Goal: Task Accomplishment & Management: Manage account settings

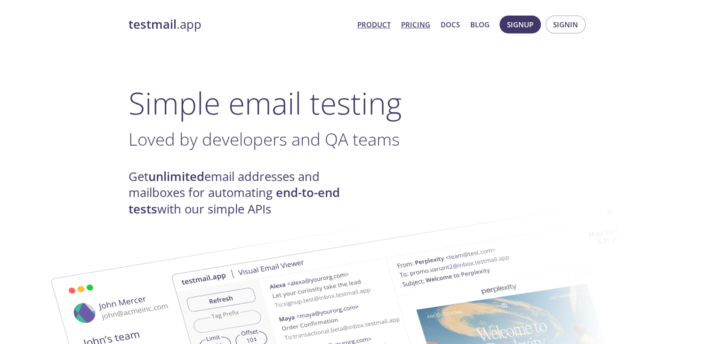
click at [420, 27] on link "Pricing" at bounding box center [415, 24] width 29 height 12
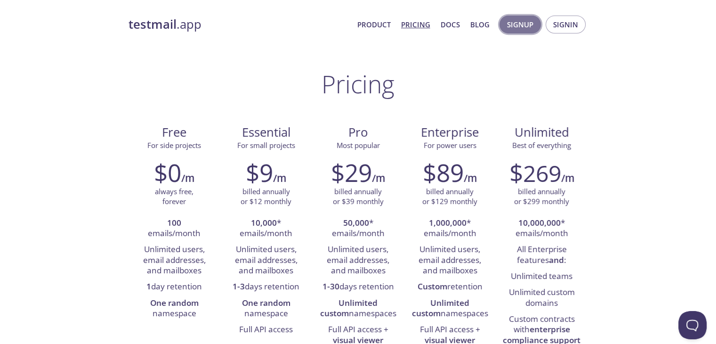
click at [531, 19] on span "Signup" at bounding box center [520, 24] width 26 height 12
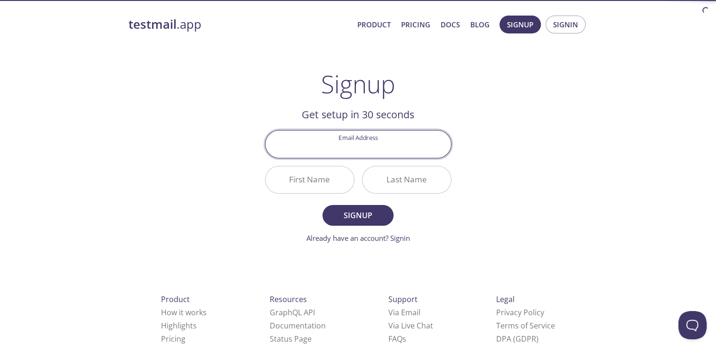
click at [375, 137] on input "Email Address" at bounding box center [359, 143] width 186 height 27
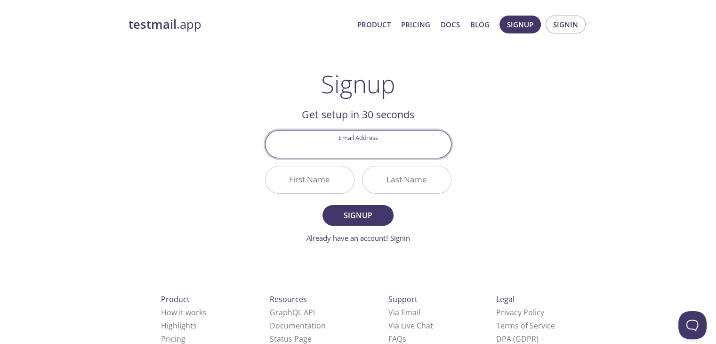
type input "[EMAIL_ADDRESS][DOMAIN_NAME]"
click at [293, 178] on input "First Name" at bounding box center [310, 179] width 89 height 27
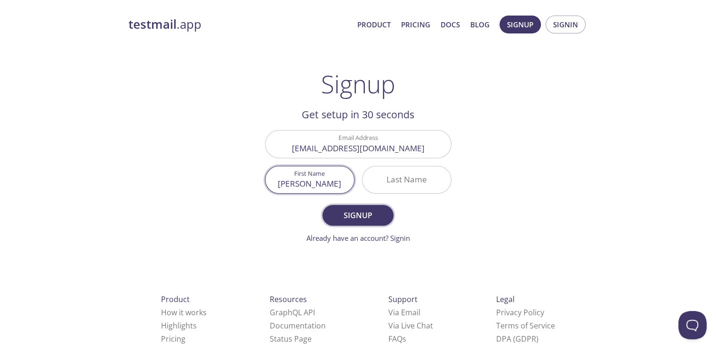
type input "[PERSON_NAME]"
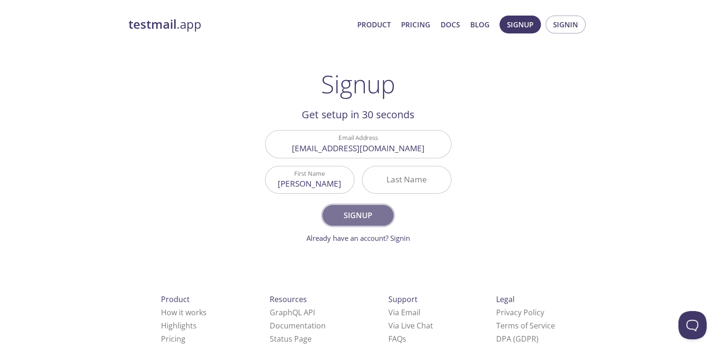
click at [380, 208] on button "Signup" at bounding box center [358, 215] width 71 height 21
click at [409, 181] on input "Last Name Required" at bounding box center [407, 179] width 89 height 27
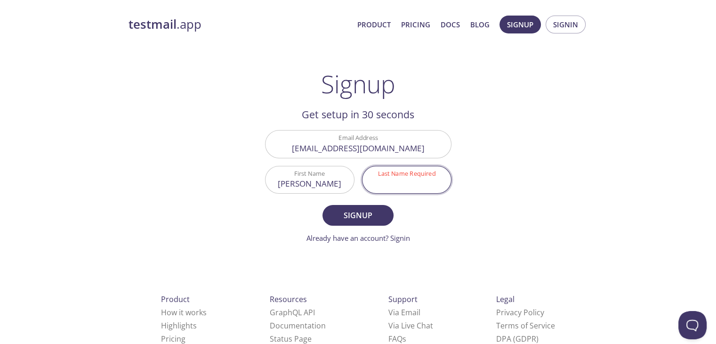
type input "B"
type input "G"
click at [364, 215] on span "Signup" at bounding box center [358, 215] width 50 height 13
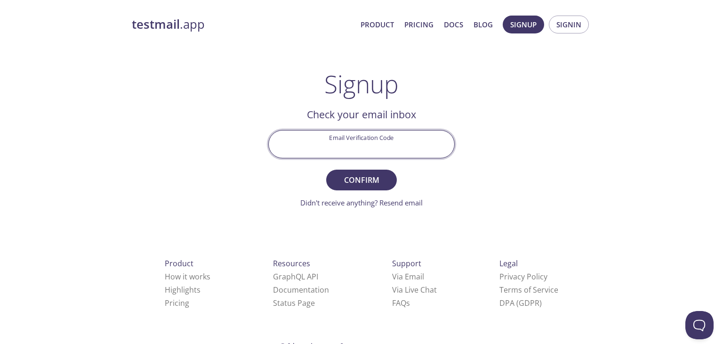
click at [316, 147] on input "Email Verification Code" at bounding box center [362, 143] width 186 height 27
paste input "YFSMSND"
type input "YFSMSND"
click at [326, 170] on button "Confirm" at bounding box center [361, 180] width 71 height 21
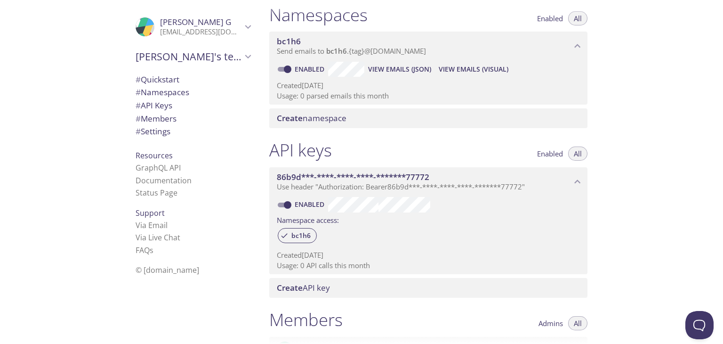
scroll to position [114, 0]
click at [193, 88] on span "# Namespaces" at bounding box center [193, 92] width 115 height 12
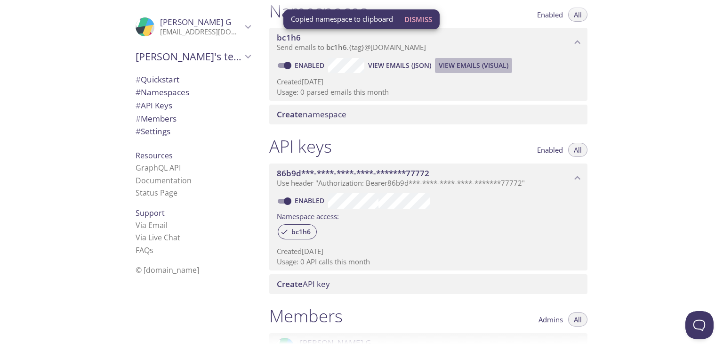
click at [478, 69] on span "View Emails (Visual)" at bounding box center [474, 65] width 70 height 11
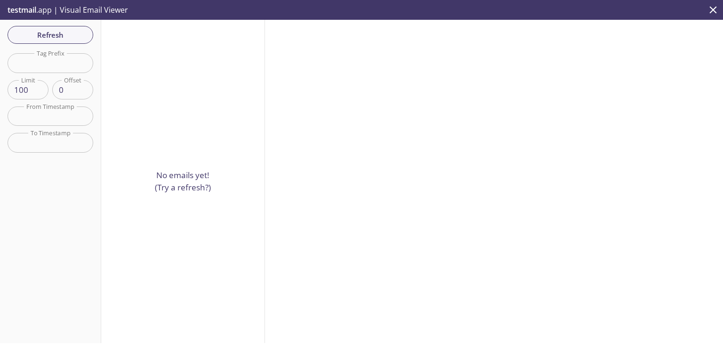
click at [186, 186] on p "No emails yet! (Try a refresh?)" at bounding box center [183, 181] width 56 height 24
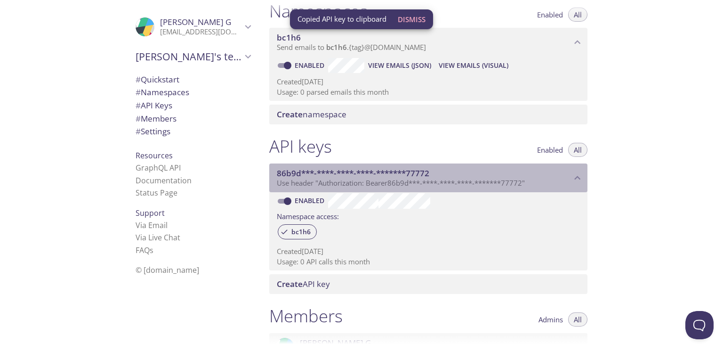
click at [369, 178] on span "Use header "Authorization: Bearer 86b9d***-****-****-****-*******77772 "" at bounding box center [401, 182] width 248 height 9
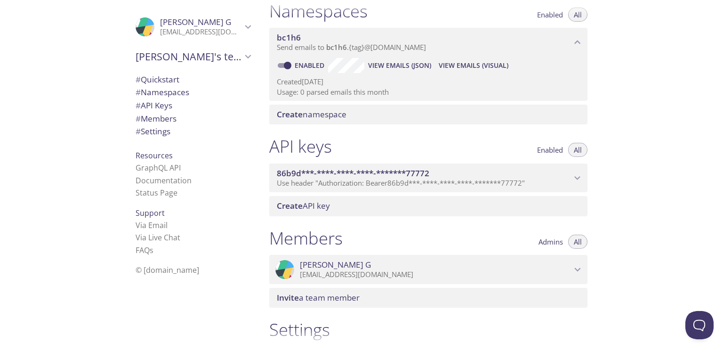
click at [369, 178] on span "Use header "Authorization: Bearer 86b9d***-****-****-****-*******77772 "" at bounding box center [401, 182] width 248 height 9
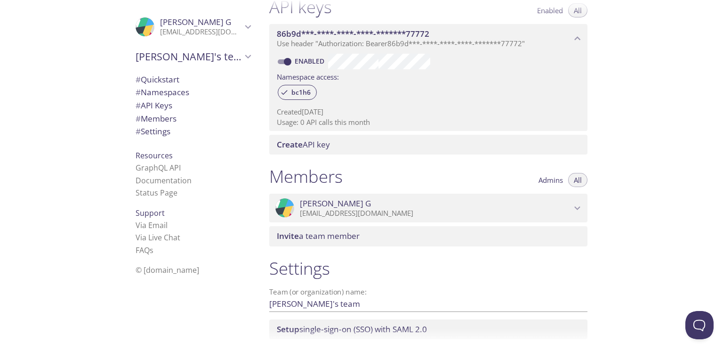
scroll to position [265, 0]
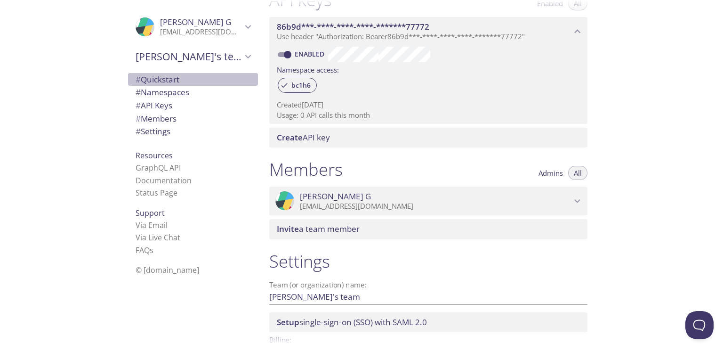
click at [164, 82] on span "# Quickstart" at bounding box center [158, 79] width 44 height 11
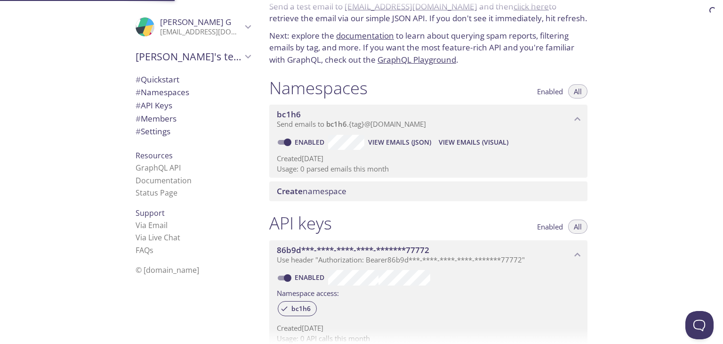
scroll to position [15, 0]
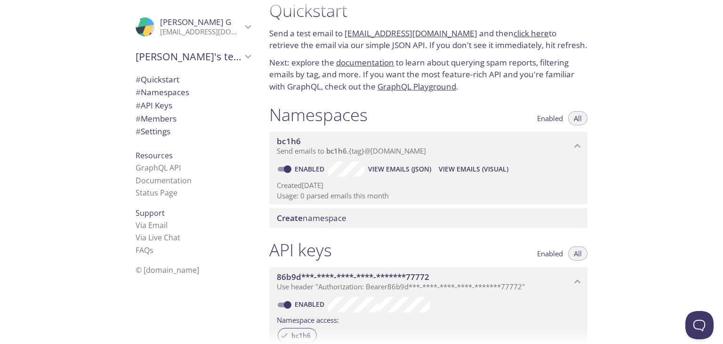
click at [354, 34] on link "[EMAIL_ADDRESS][DOMAIN_NAME]" at bounding box center [411, 33] width 133 height 11
click at [385, 50] on p "Send a test email to [EMAIL_ADDRESS][DOMAIN_NAME] and then click here to retrie…" at bounding box center [428, 39] width 318 height 24
drag, startPoint x: 345, startPoint y: 31, endPoint x: 460, endPoint y: 31, distance: 114.9
click at [460, 31] on p "Send a test email to [EMAIL_ADDRESS][DOMAIN_NAME] and then click here to retrie…" at bounding box center [428, 39] width 318 height 24
copy link "[EMAIL_ADDRESS][DOMAIN_NAME]"
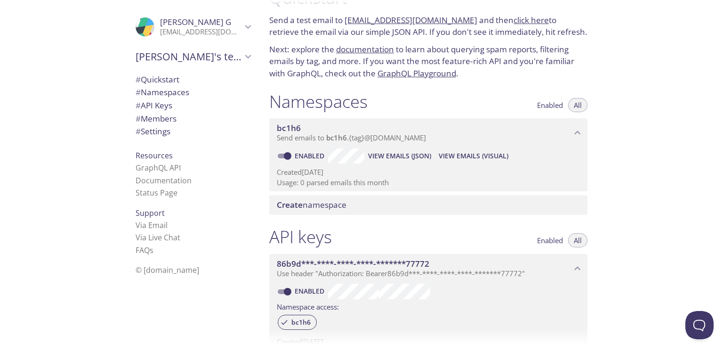
scroll to position [28, 0]
click at [439, 153] on span "View Emails (Visual)" at bounding box center [474, 155] width 70 height 11
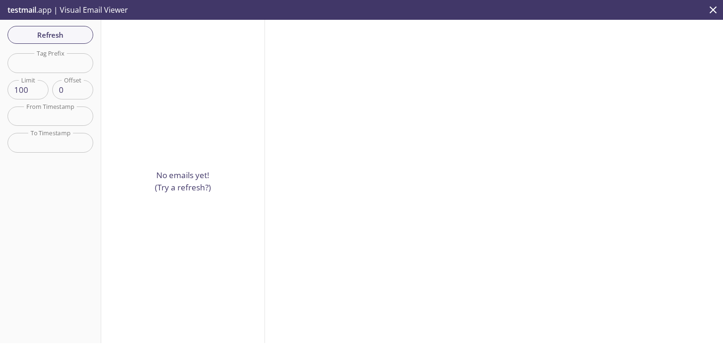
click at [178, 184] on p "No emails yet! (Try a refresh?)" at bounding box center [183, 181] width 56 height 24
click at [66, 27] on button "Refresh" at bounding box center [51, 35] width 86 height 18
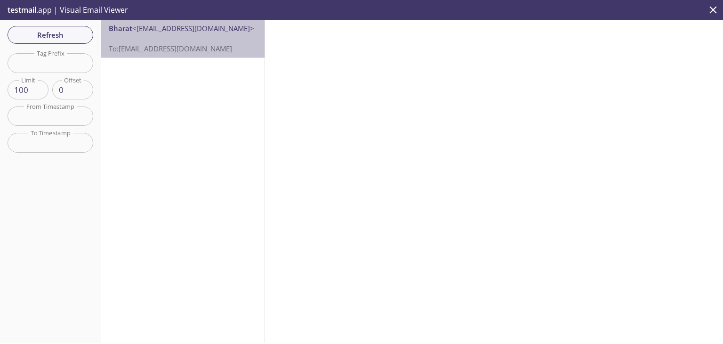
click at [198, 37] on p "To: [EMAIL_ADDRESS][DOMAIN_NAME]" at bounding box center [183, 43] width 148 height 20
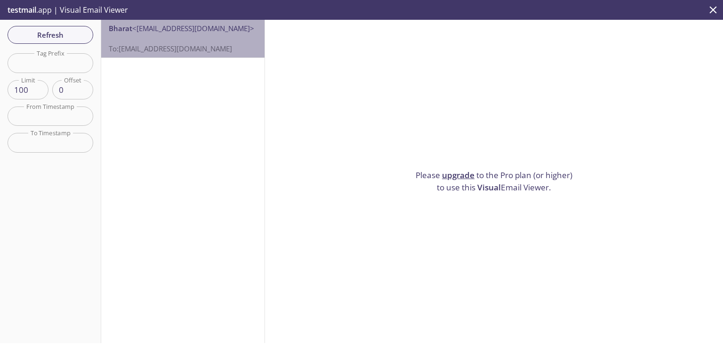
click at [230, 49] on p "To: [EMAIL_ADDRESS][DOMAIN_NAME]" at bounding box center [183, 43] width 148 height 20
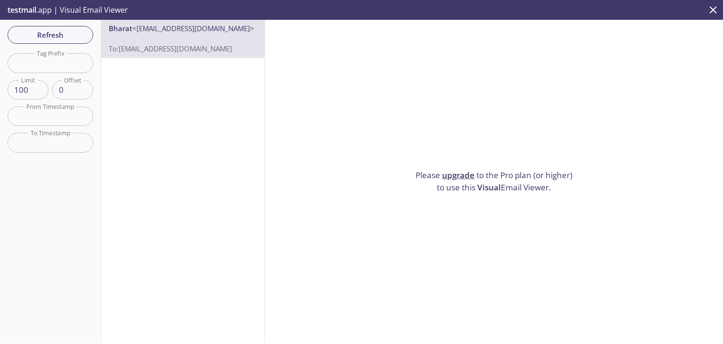
click at [456, 171] on link "upgrade" at bounding box center [458, 175] width 32 height 11
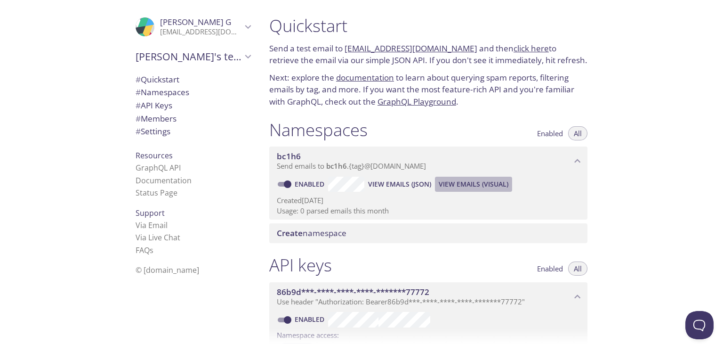
click at [459, 187] on span "View Emails (Visual)" at bounding box center [474, 183] width 70 height 11
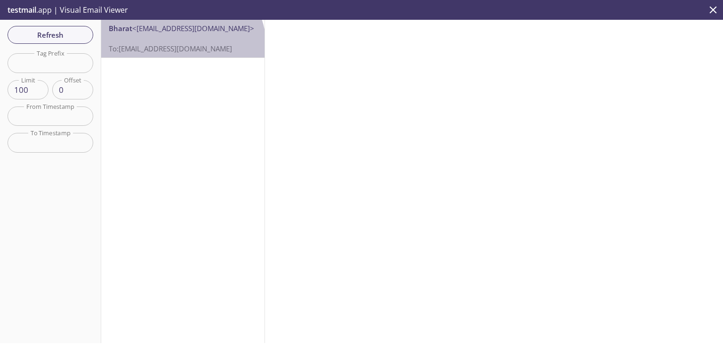
click at [181, 47] on span "To: [EMAIL_ADDRESS][DOMAIN_NAME]" at bounding box center [170, 48] width 123 height 9
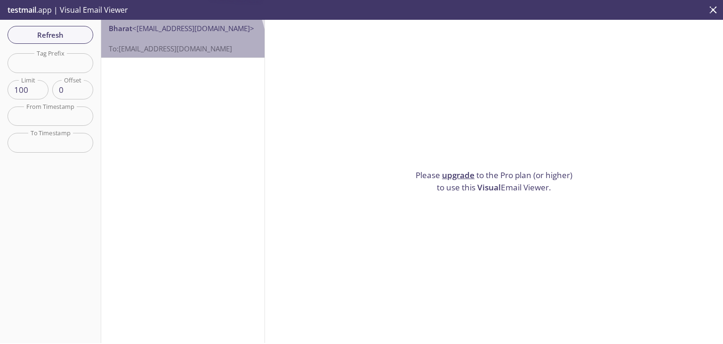
click at [181, 47] on span "To: [EMAIL_ADDRESS][DOMAIN_NAME]" at bounding box center [170, 48] width 123 height 9
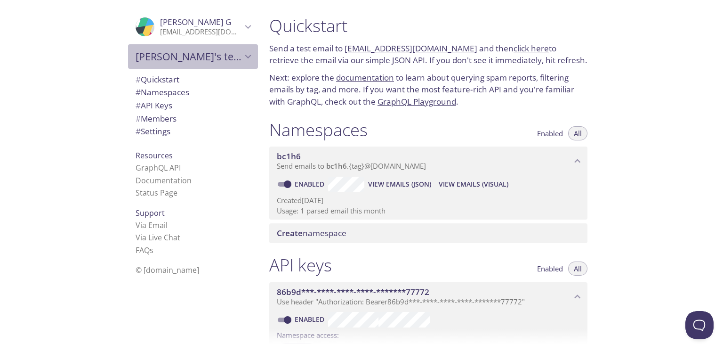
click at [170, 57] on span "[PERSON_NAME]'s team" at bounding box center [189, 56] width 106 height 13
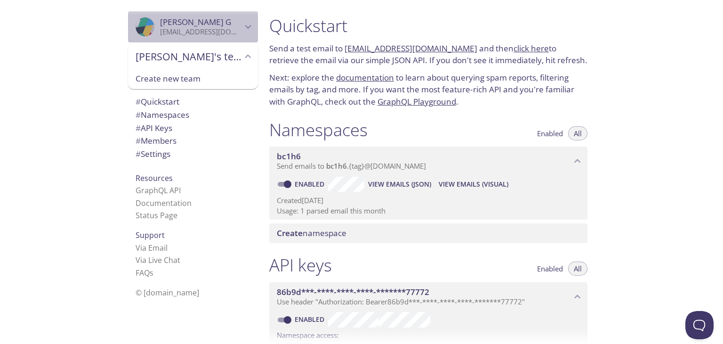
click at [215, 23] on span "Bharath G" at bounding box center [201, 22] width 82 height 10
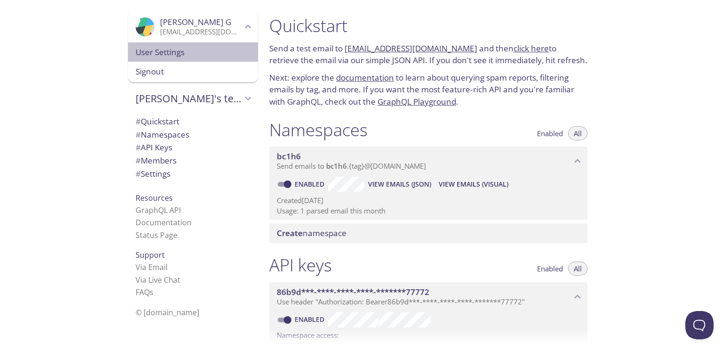
click at [198, 50] on span "User Settings" at bounding box center [193, 52] width 115 height 12
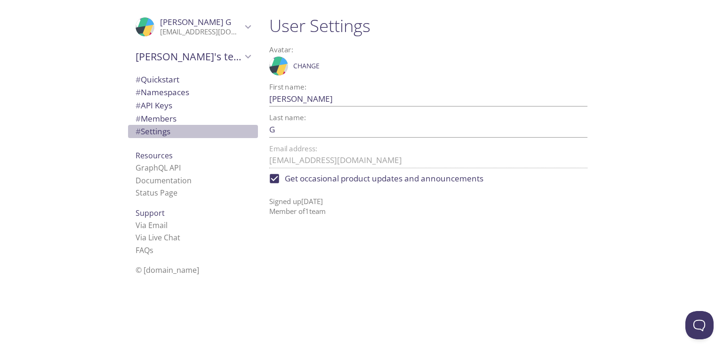
click at [161, 134] on span "# Settings" at bounding box center [153, 131] width 35 height 11
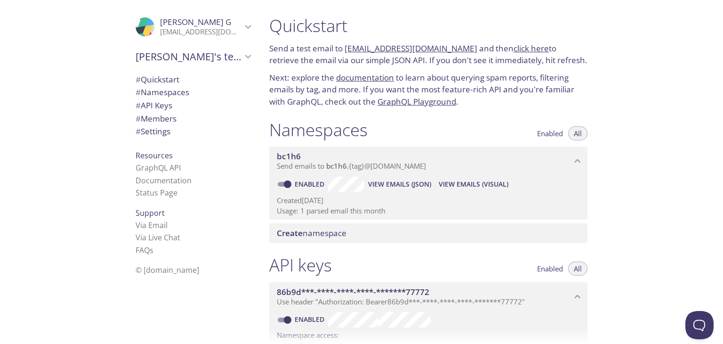
scroll to position [326, 0]
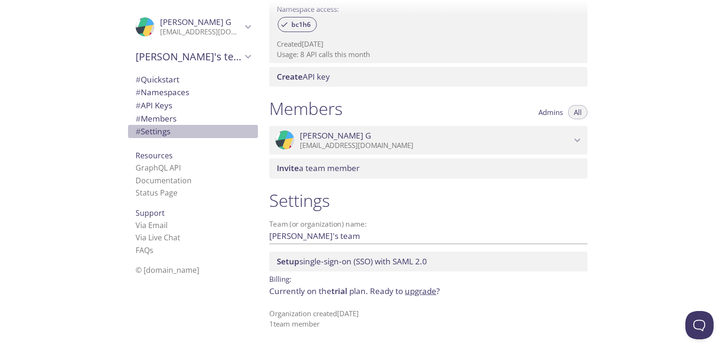
click at [146, 131] on span "# Settings" at bounding box center [153, 131] width 35 height 11
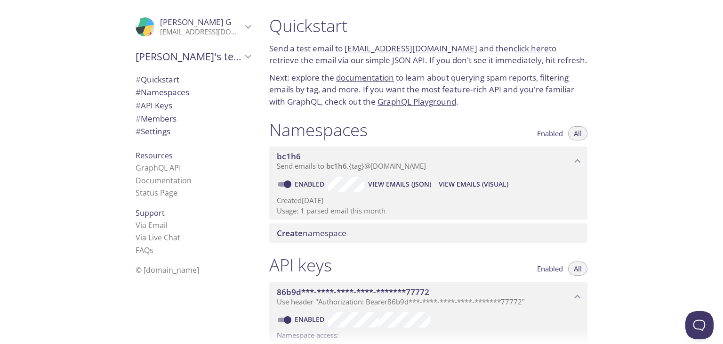
click at [152, 240] on link "Via Live Chat" at bounding box center [158, 237] width 45 height 10
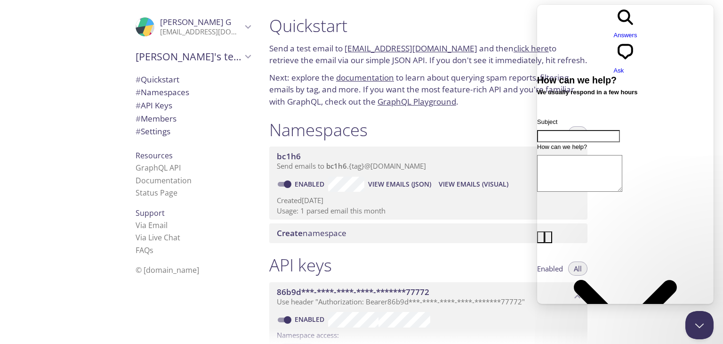
click at [623, 161] on textarea "How can we help?" at bounding box center [579, 173] width 85 height 37
type textarea "delete my account"
click at [620, 130] on input "Subject" at bounding box center [578, 136] width 83 height 12
type input "delete account"
